Goal: Check status: Check status

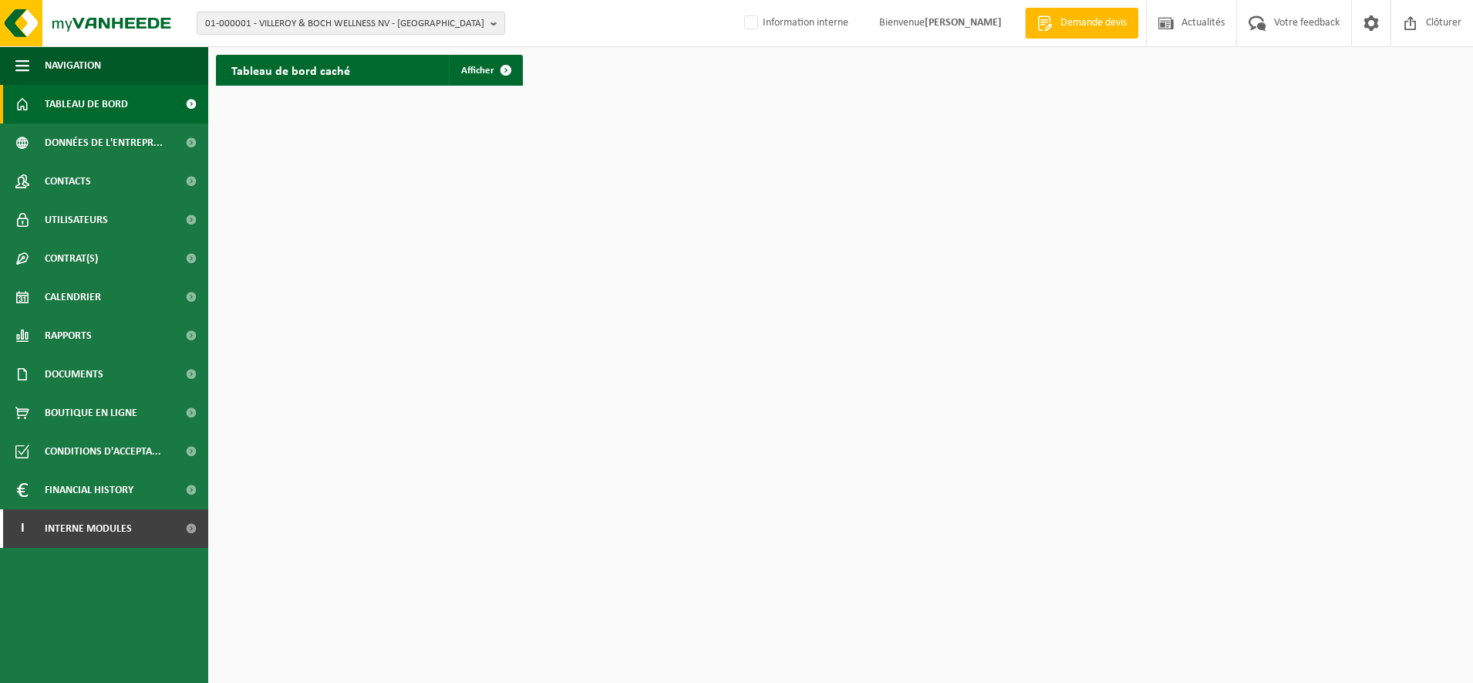
click at [383, 16] on span "01-000001 - VILLEROY & BOCH WELLNESS NV - [GEOGRAPHIC_DATA]" at bounding box center [344, 23] width 279 height 23
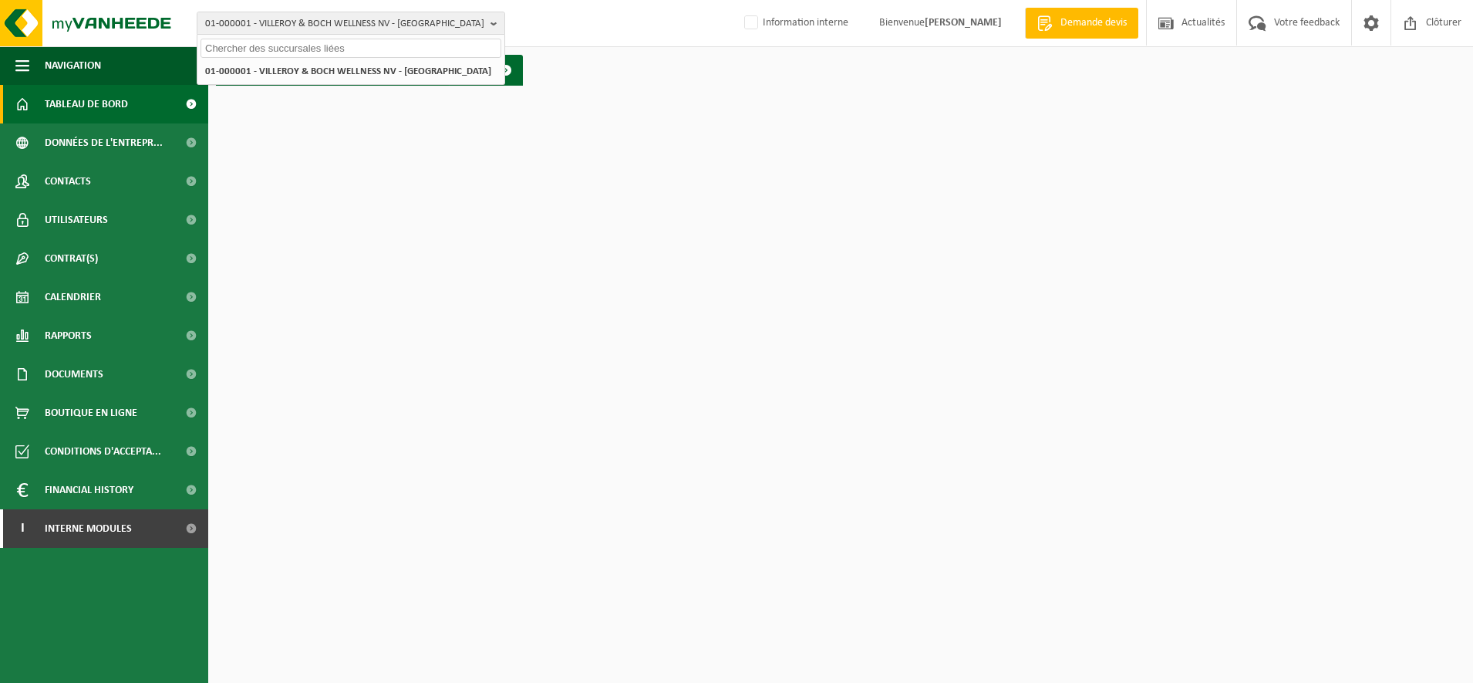
click at [262, 50] on input "text" at bounding box center [351, 48] width 301 height 19
click at [298, 49] on input "text" at bounding box center [351, 48] width 301 height 19
type input "10-740298"
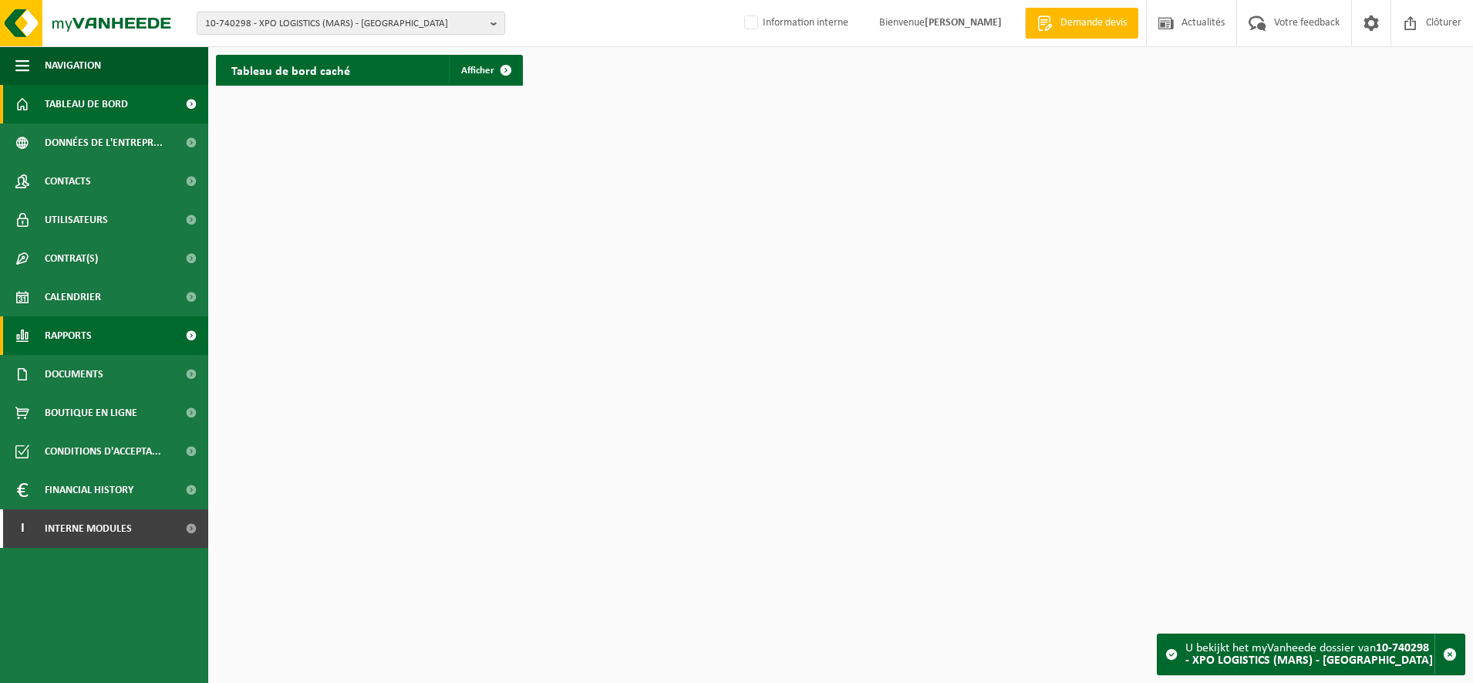
click at [76, 330] on span "Rapports" at bounding box center [68, 335] width 47 height 39
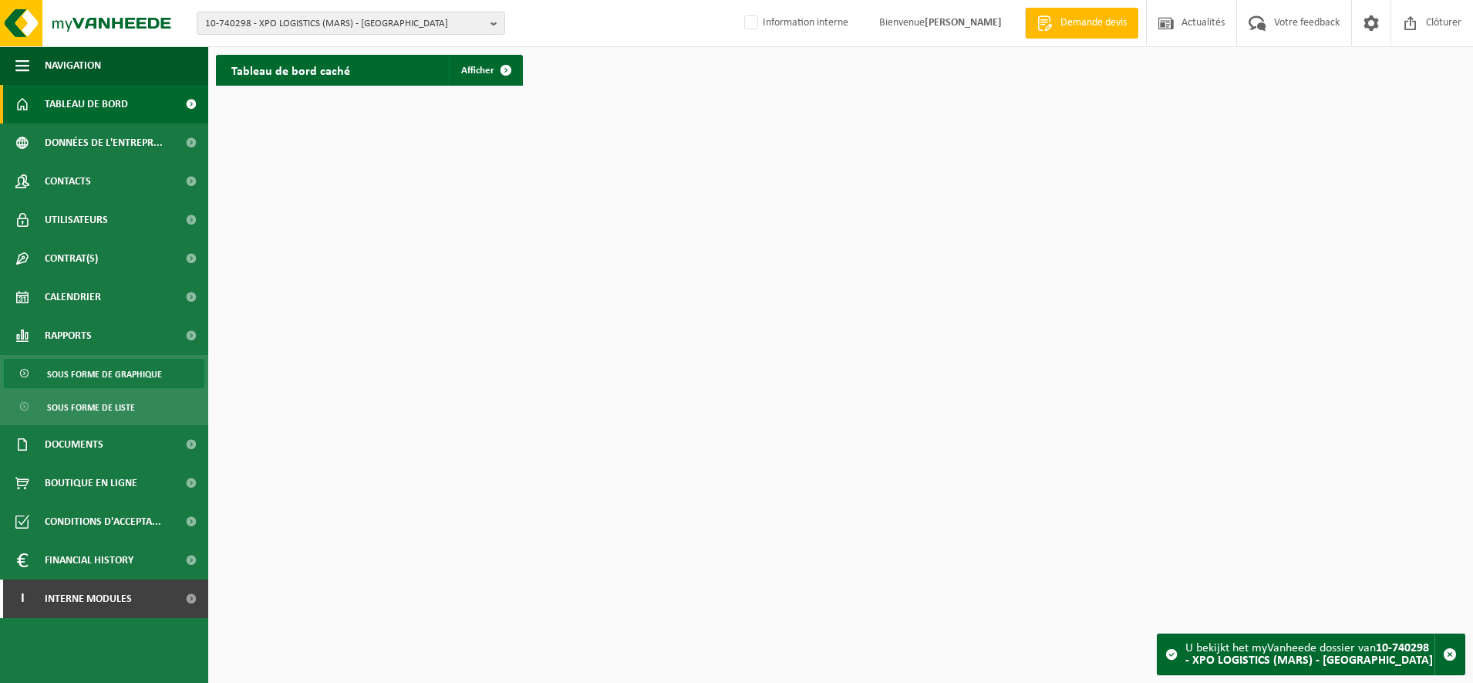
click at [84, 376] on span "Sous forme de graphique" at bounding box center [104, 373] width 115 height 29
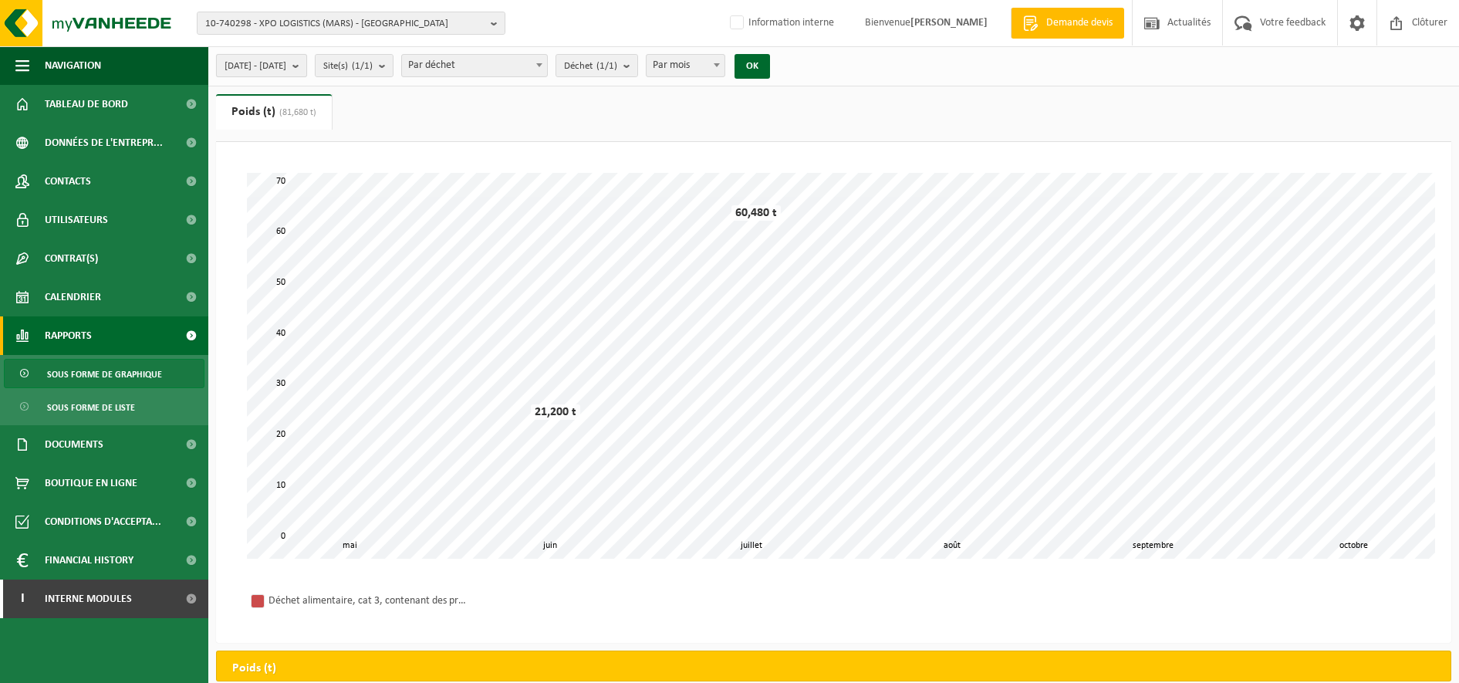
click at [306, 71] on b "submit" at bounding box center [299, 66] width 14 height 22
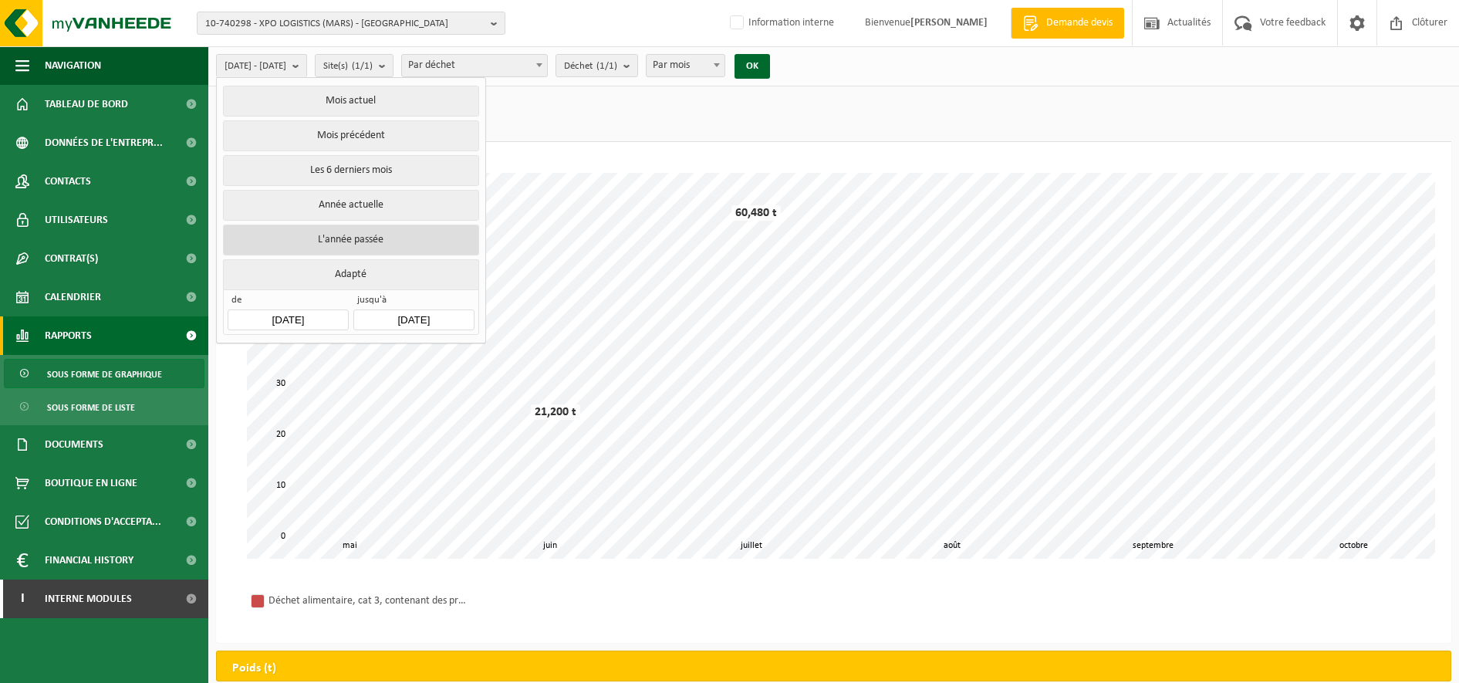
click at [343, 238] on button "L'année passée" at bounding box center [350, 239] width 255 height 31
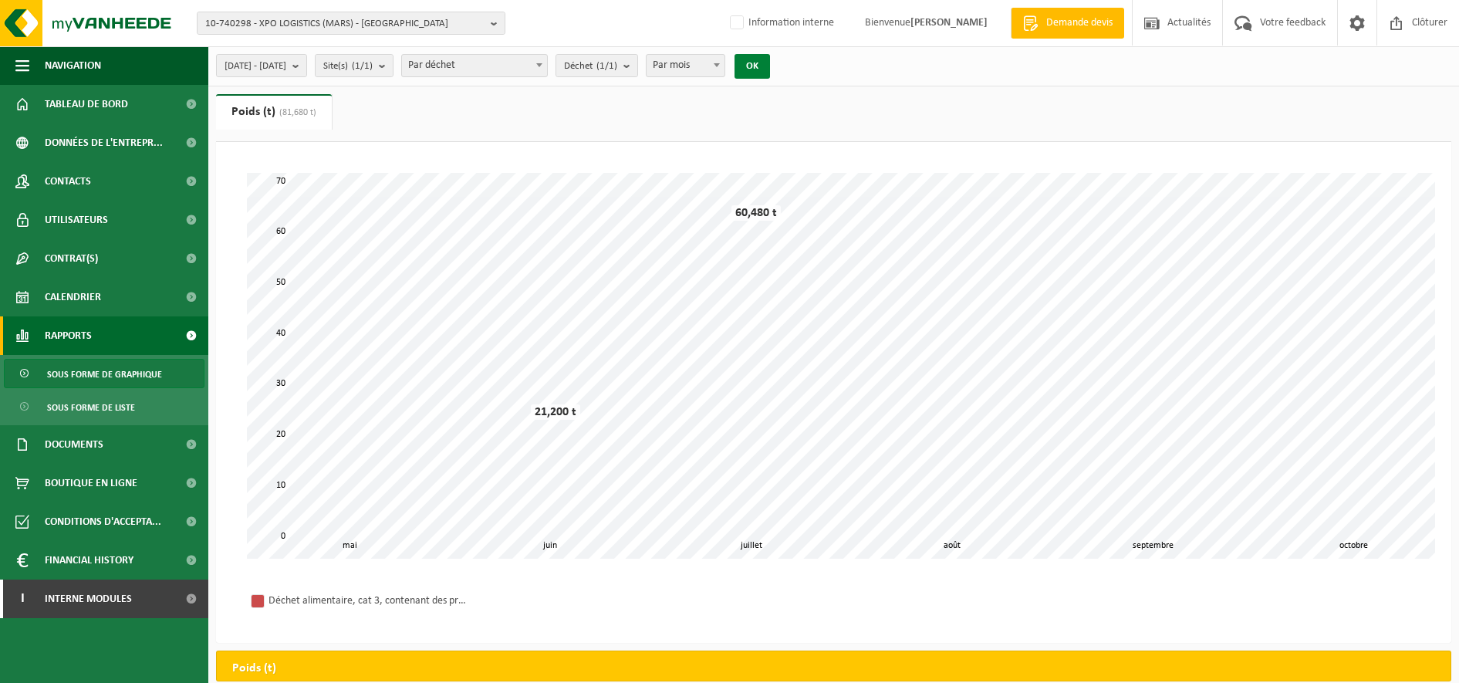
click at [770, 66] on button "OK" at bounding box center [751, 66] width 35 height 25
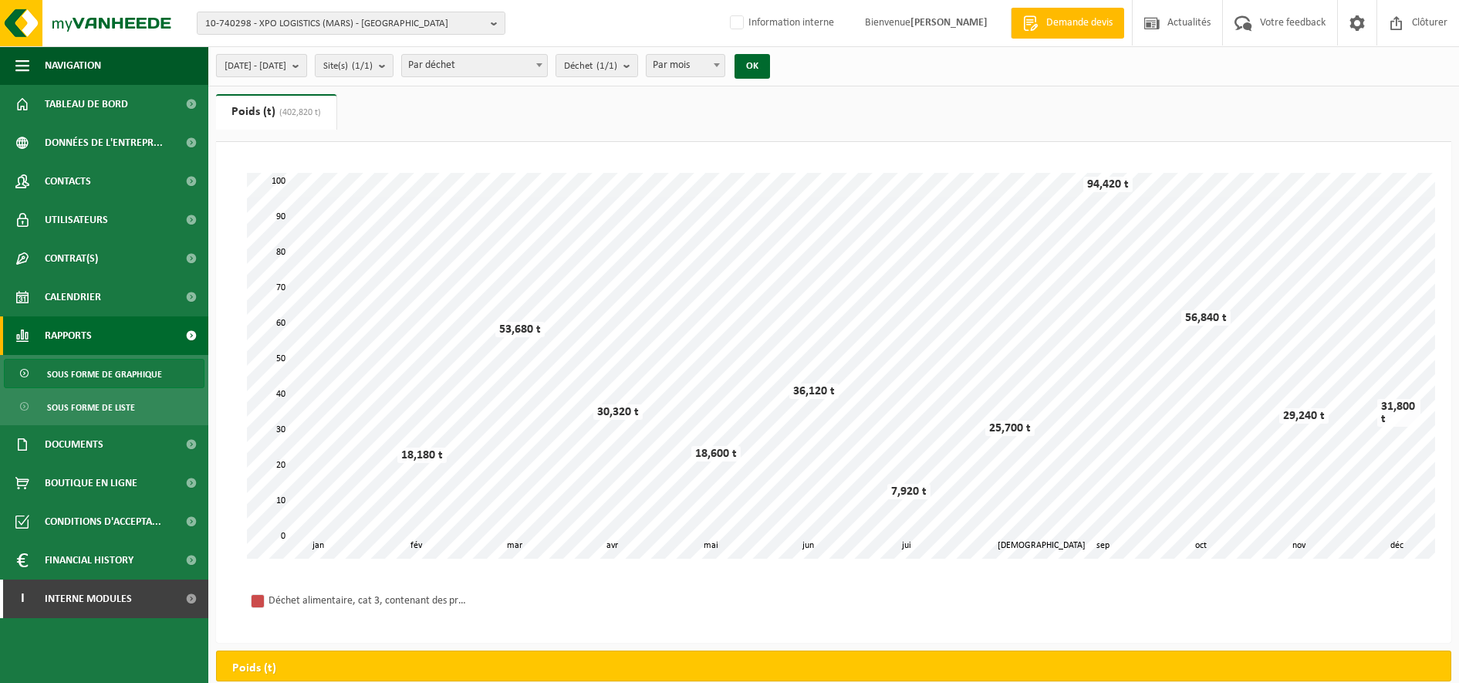
click at [306, 66] on b "submit" at bounding box center [299, 66] width 14 height 22
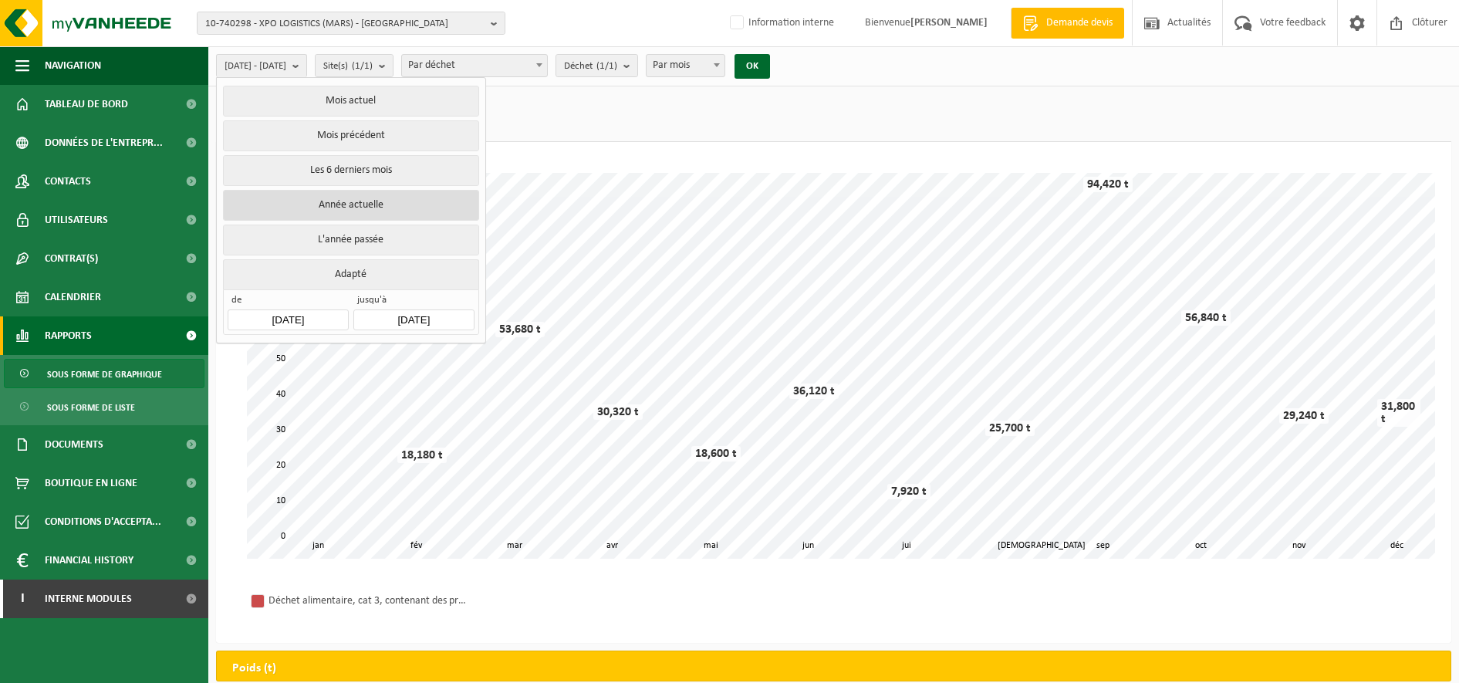
click at [325, 198] on button "Année actuelle" at bounding box center [350, 205] width 255 height 31
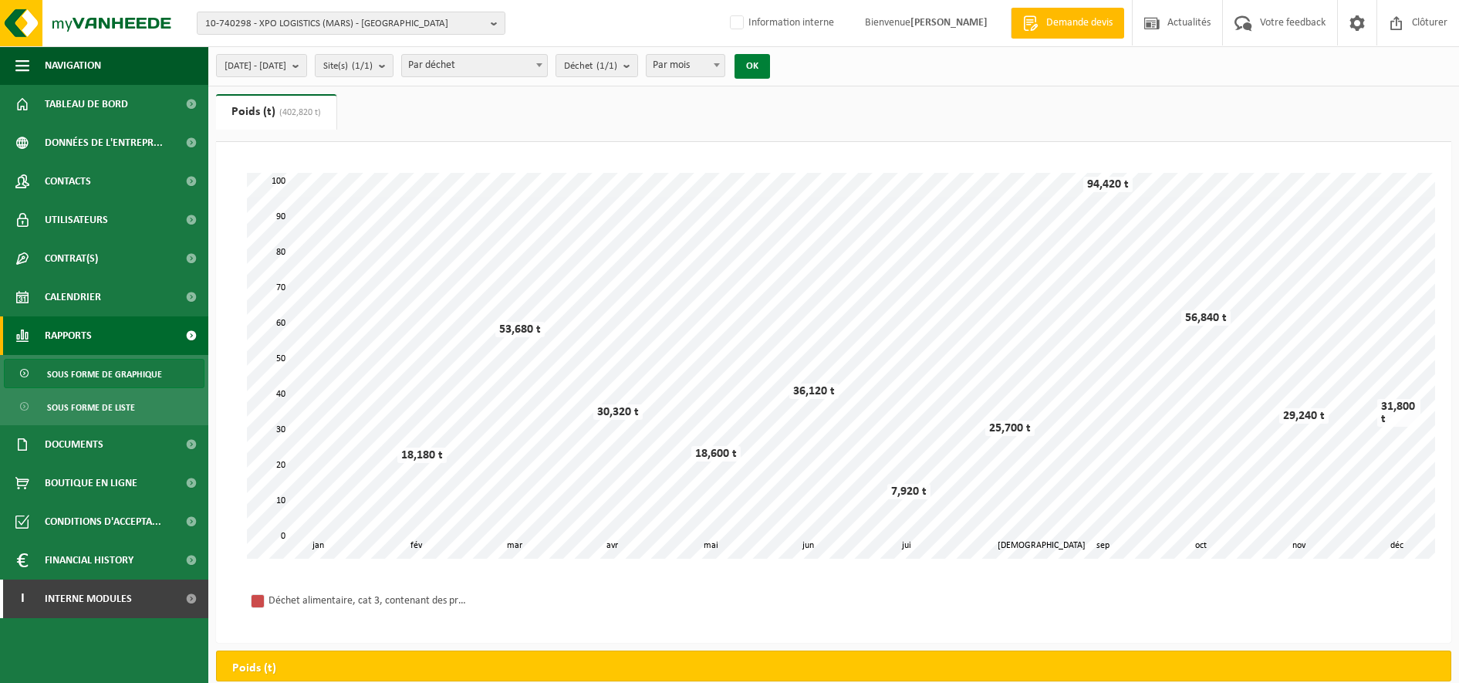
click at [770, 60] on button "OK" at bounding box center [751, 66] width 35 height 25
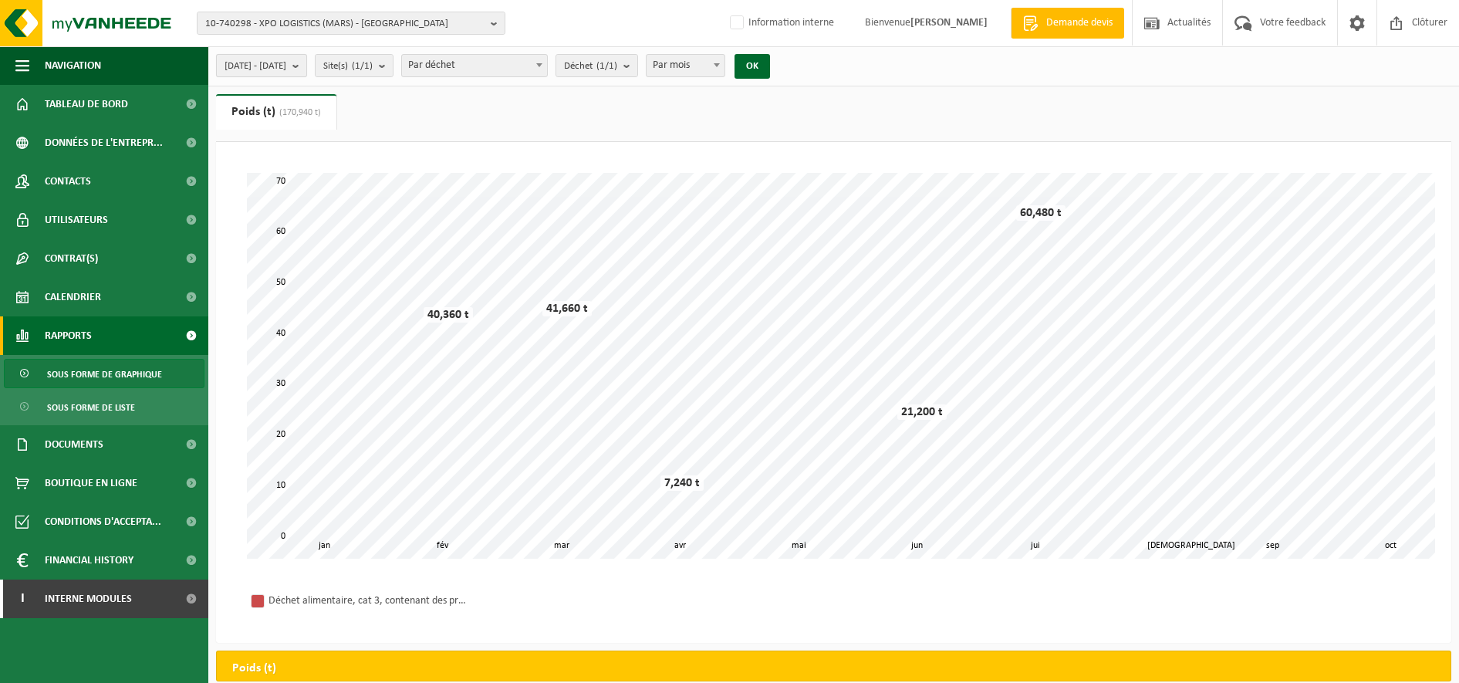
click at [306, 63] on b "submit" at bounding box center [299, 66] width 14 height 22
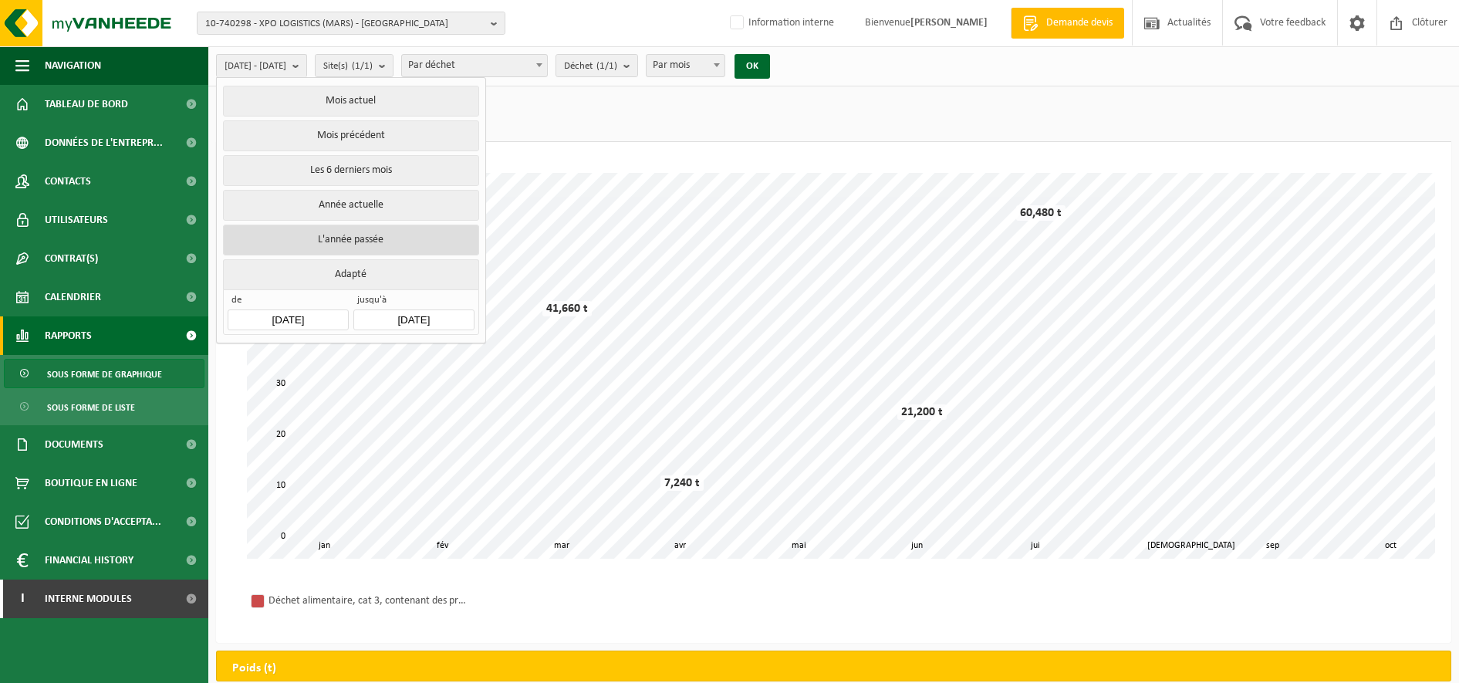
click at [319, 230] on button "L'année passée" at bounding box center [350, 239] width 255 height 31
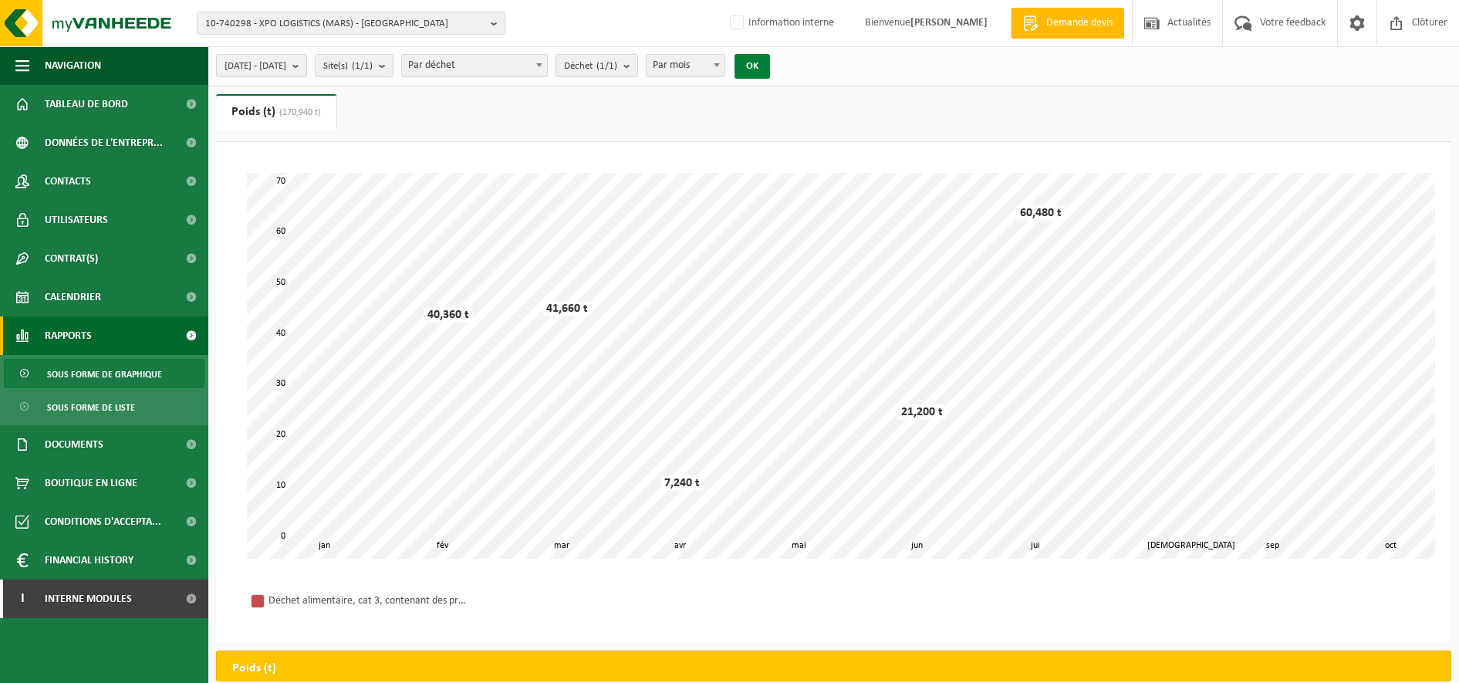
click at [770, 67] on button "OK" at bounding box center [751, 66] width 35 height 25
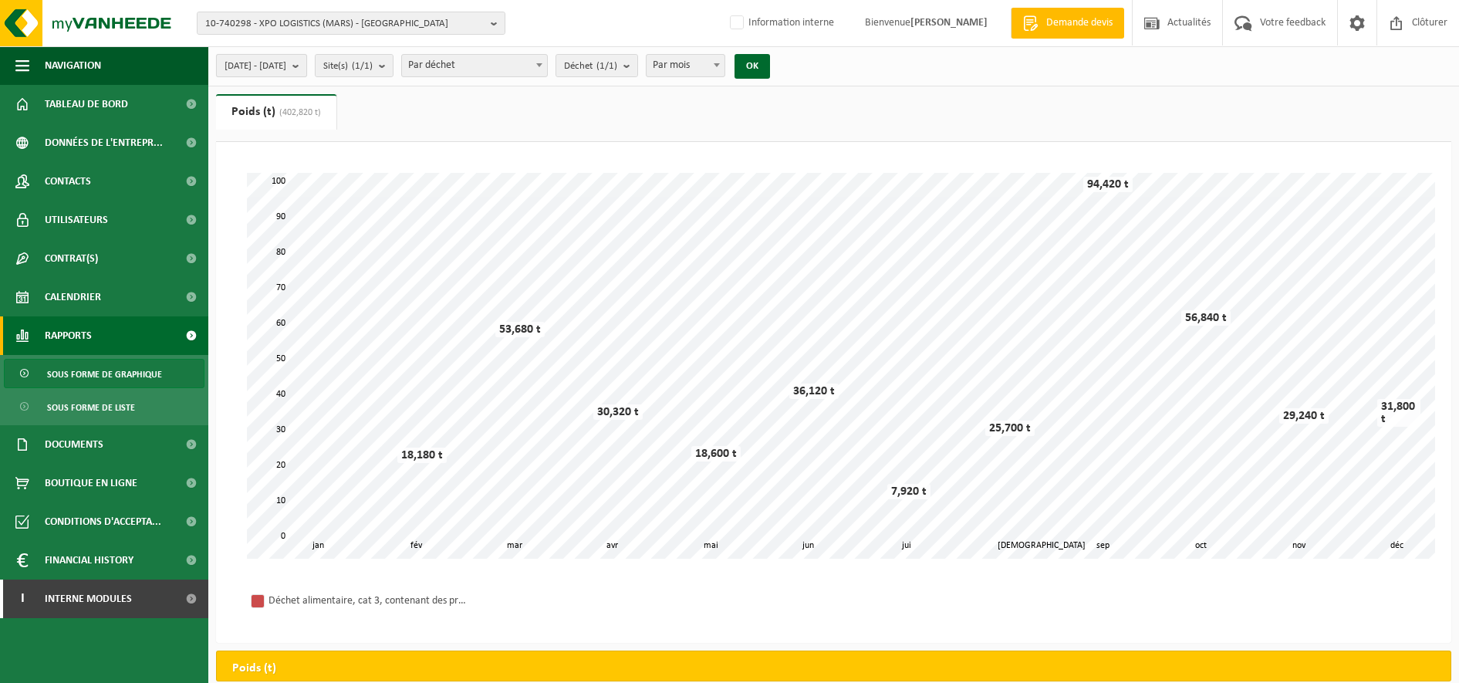
click at [307, 64] on button "[DATE] - [DATE]" at bounding box center [261, 65] width 91 height 23
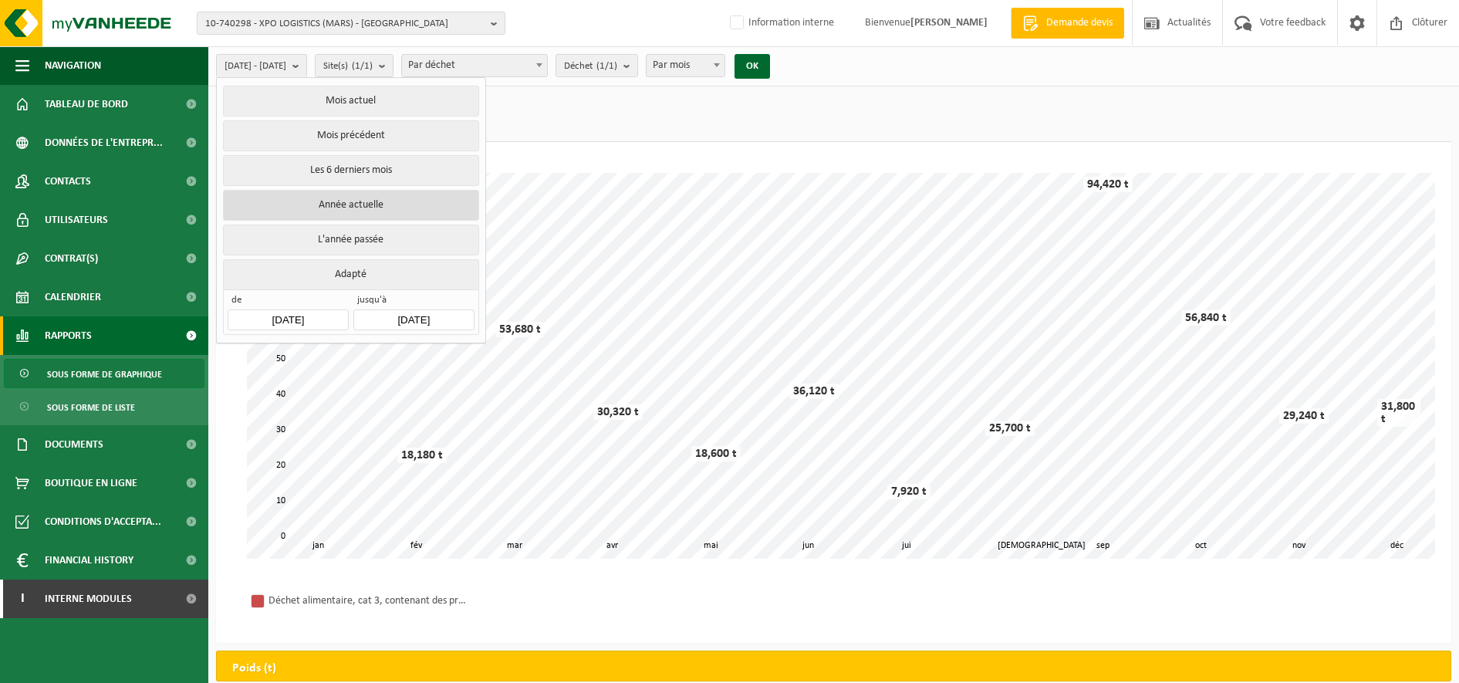
click at [307, 197] on button "Année actuelle" at bounding box center [350, 205] width 255 height 31
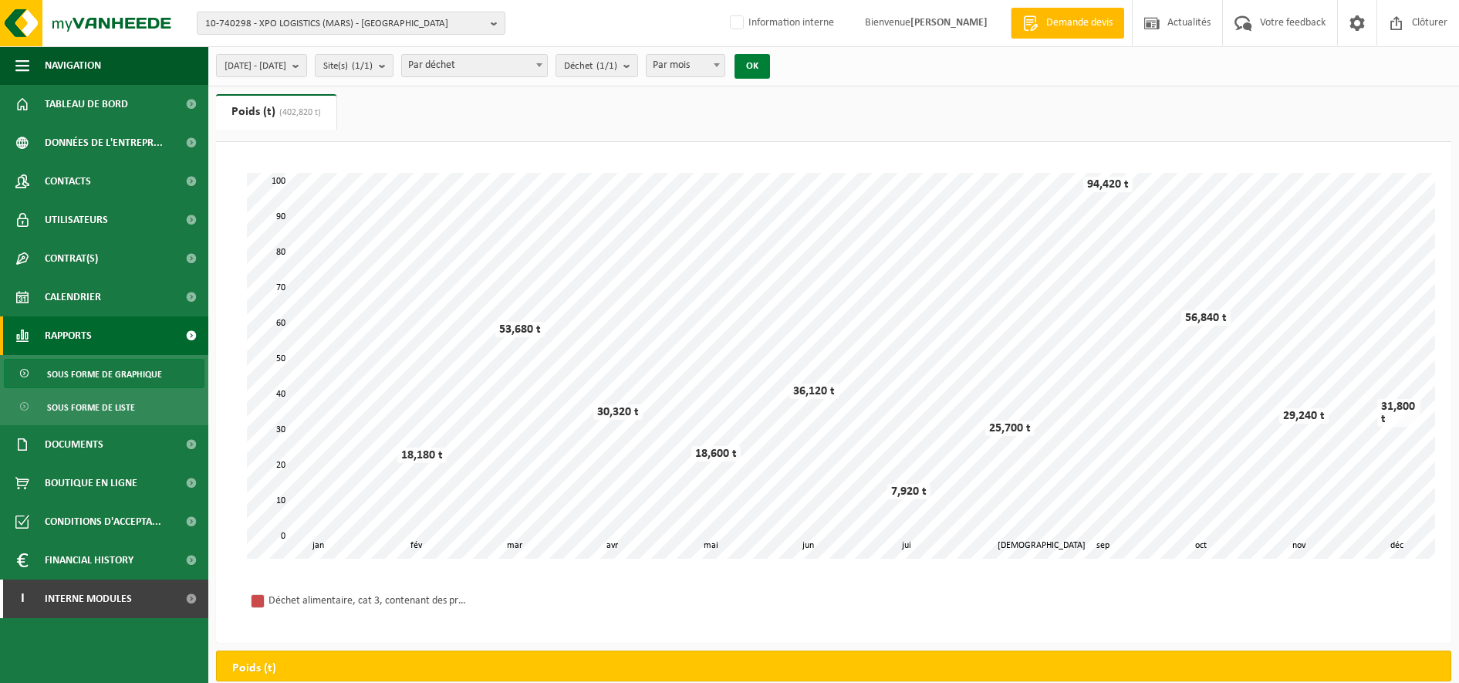
click at [770, 61] on button "OK" at bounding box center [751, 66] width 35 height 25
